Goal: Task Accomplishment & Management: Manage account settings

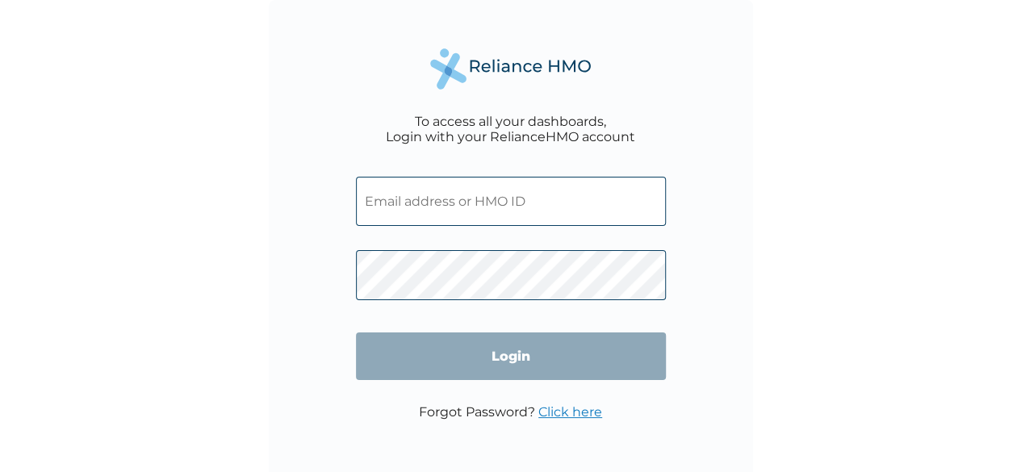
type input "eminenceinme@gmail.com"
click at [508, 362] on input "Login" at bounding box center [511, 356] width 310 height 48
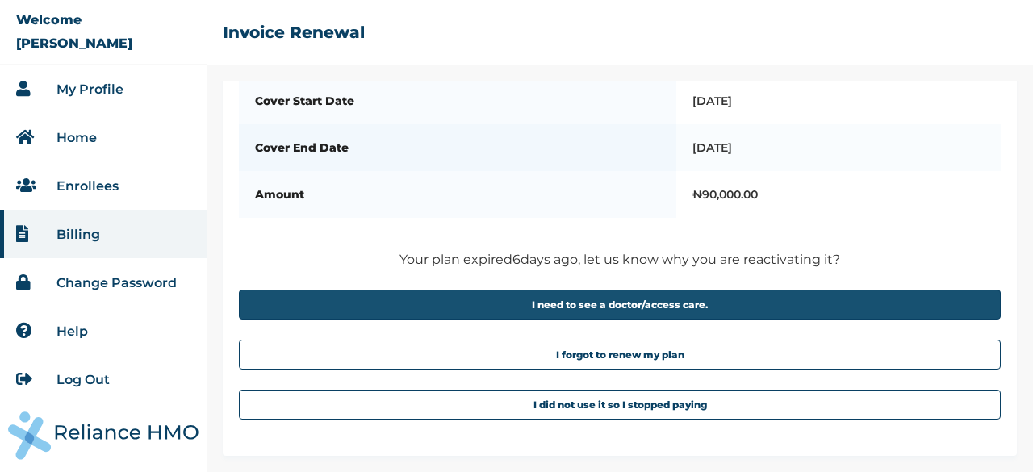
scroll to position [139, 0]
click at [584, 299] on button "I need to see a doctor/access care." at bounding box center [620, 305] width 762 height 30
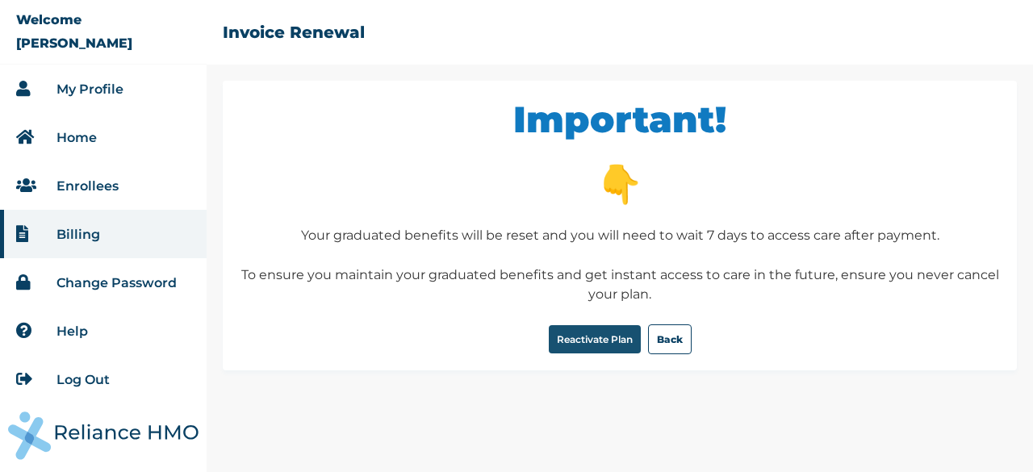
click at [577, 336] on button "Reactivate Plan" at bounding box center [595, 339] width 92 height 28
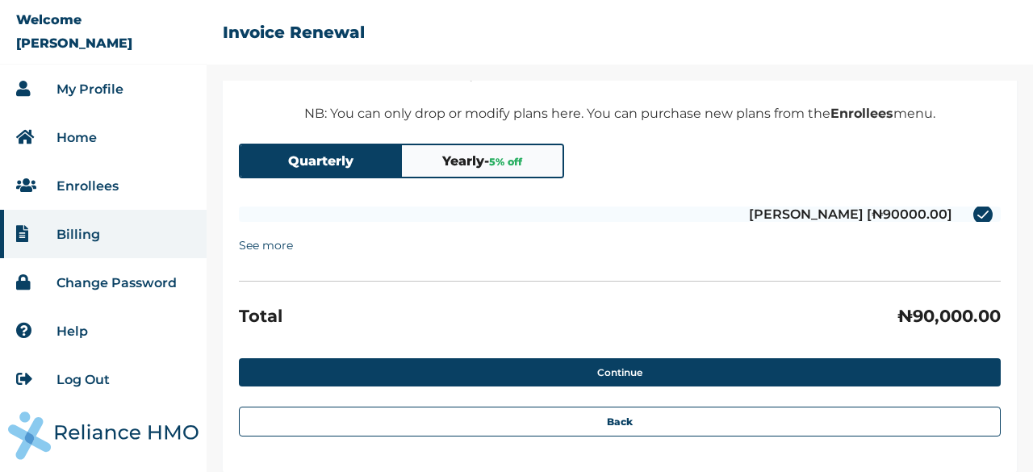
scroll to position [153, 0]
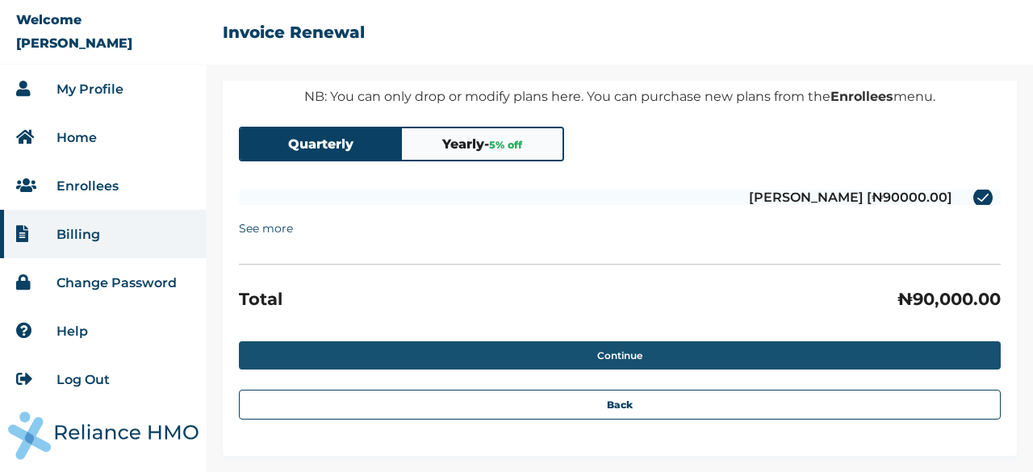
click at [620, 353] on button "Continue" at bounding box center [620, 355] width 762 height 28
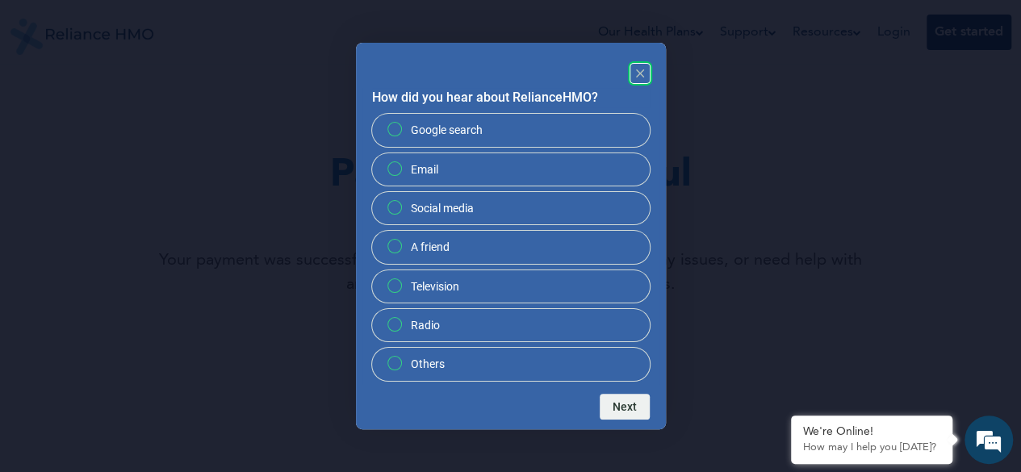
click at [635, 72] on rect "Close" at bounding box center [639, 73] width 19 height 19
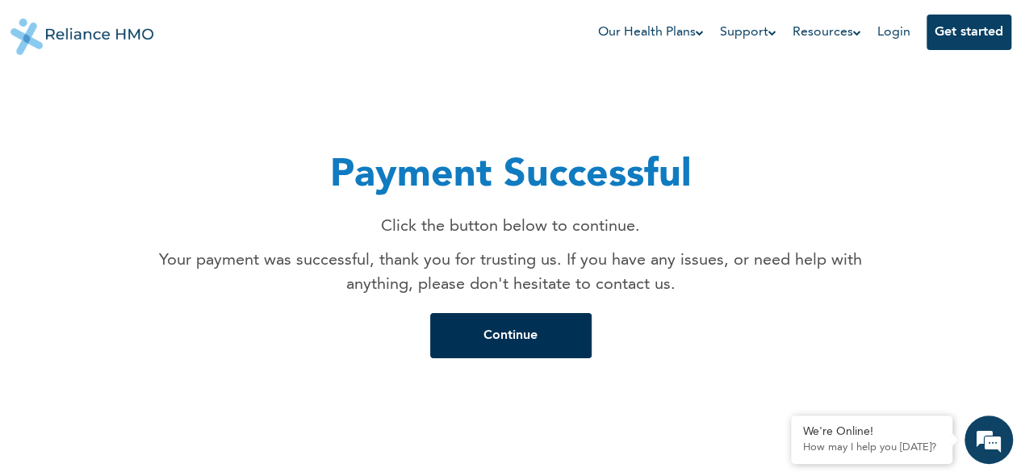
click at [501, 336] on button "Continue" at bounding box center [510, 335] width 161 height 45
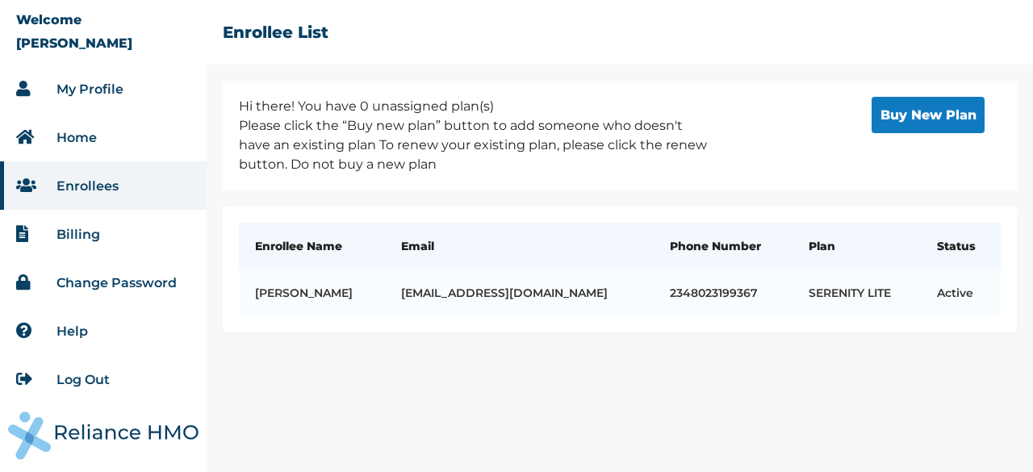
click at [76, 137] on link "Home" at bounding box center [76, 137] width 40 height 15
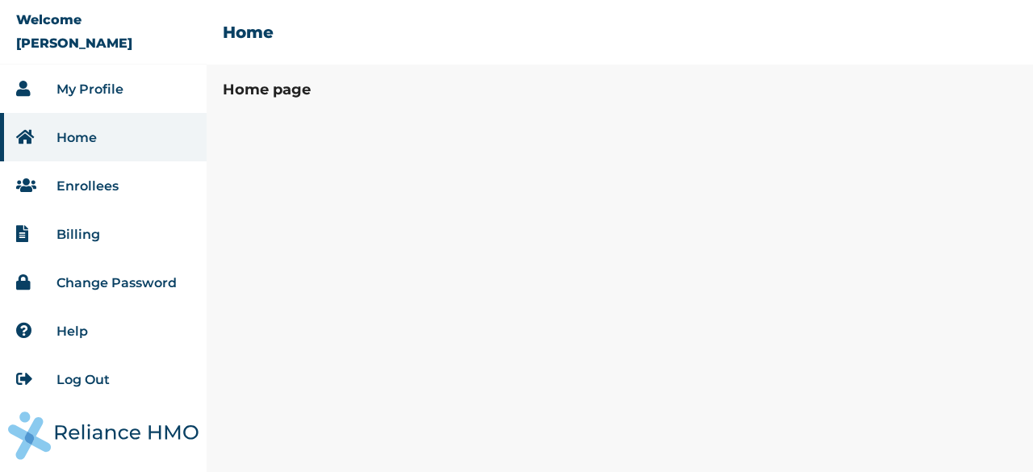
click at [77, 376] on link "Log Out" at bounding box center [82, 379] width 53 height 15
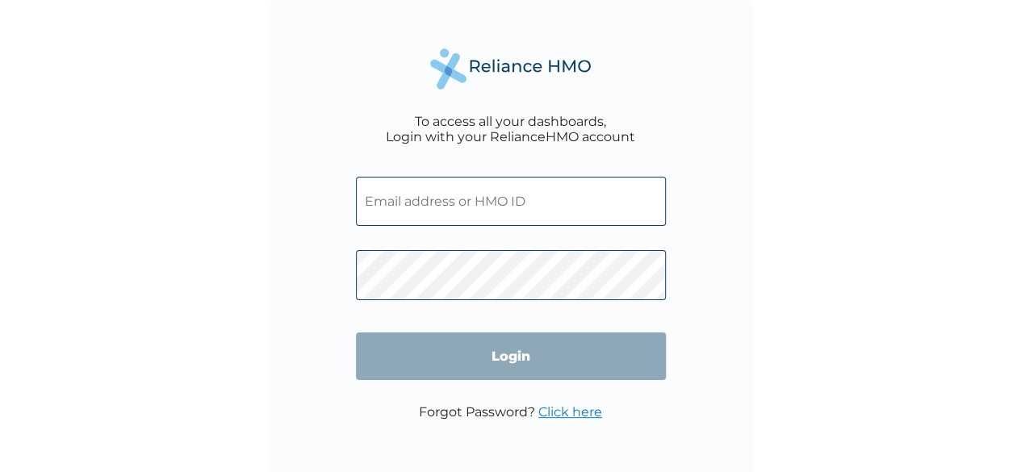
type input "[EMAIL_ADDRESS][DOMAIN_NAME]"
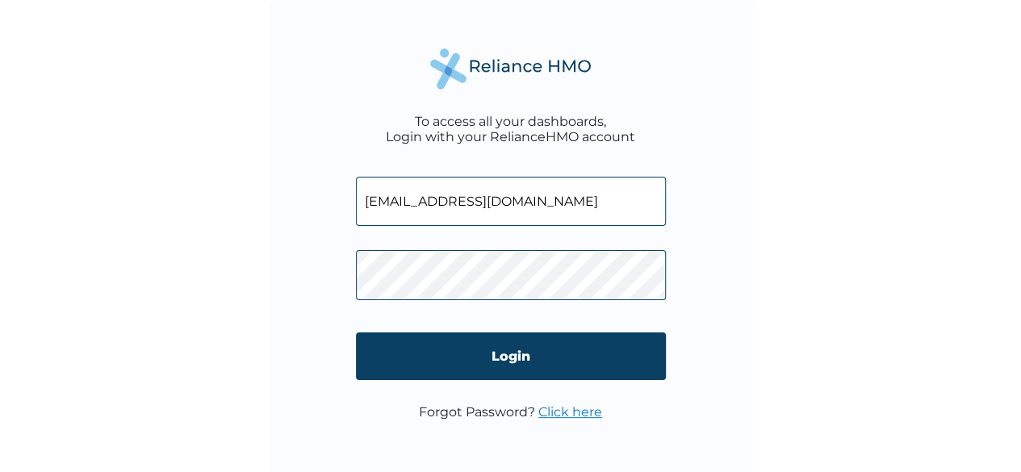
click at [370, 78] on div "To access all your dashboards, Login with your RelianceHMO account [EMAIL_ADDRE…" at bounding box center [511, 242] width 484 height 484
